Goal: Check status: Check status

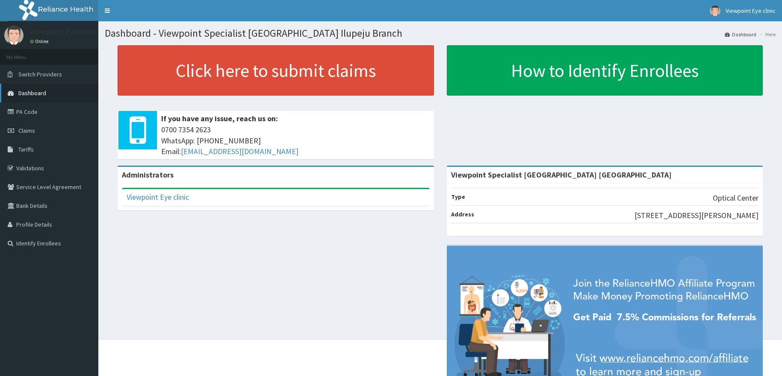
click at [33, 95] on span "Dashboard" at bounding box center [32, 93] width 28 height 8
click at [35, 133] on span "Claims" at bounding box center [26, 131] width 17 height 8
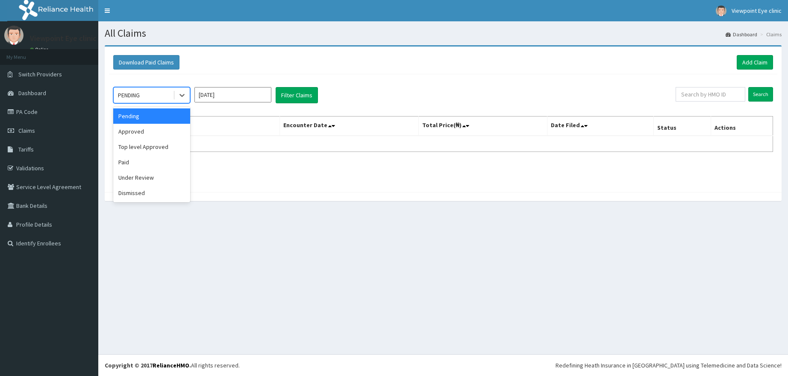
click at [149, 95] on div "PENDING" at bounding box center [143, 95] width 59 height 14
click at [141, 131] on div "Approved" at bounding box center [151, 131] width 77 height 15
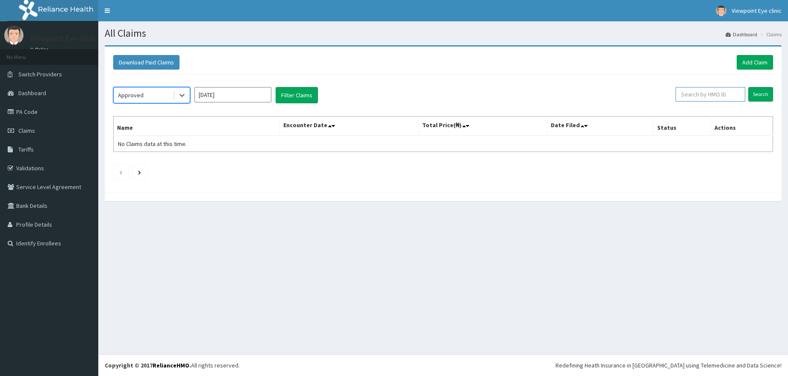
click at [697, 95] on input "text" at bounding box center [711, 94] width 70 height 15
paste input "JEE/10054/A"
type input "JEE/10054/A"
click at [767, 98] on input "Search" at bounding box center [760, 94] width 25 height 15
click at [764, 93] on input "Search" at bounding box center [760, 94] width 25 height 15
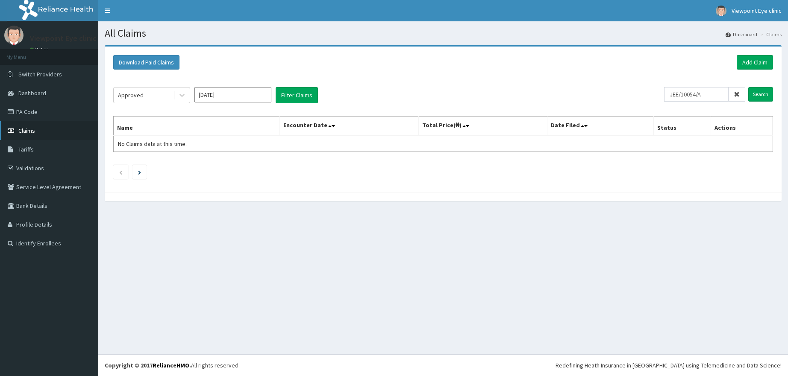
click at [29, 129] on span "Claims" at bounding box center [26, 131] width 17 height 8
click at [715, 96] on input "text" at bounding box center [711, 94] width 70 height 15
paste input "JEE/10054/A"
type input "JEE/10054/A"
click at [763, 98] on input "Search" at bounding box center [760, 94] width 25 height 15
